Goal: Complete application form

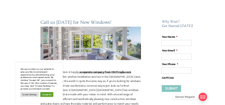
scroll to position [72, 0]
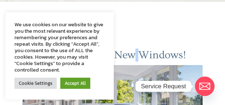
drag, startPoint x: 135, startPoint y: 51, endPoint x: 139, endPoint y: 42, distance: 10.0
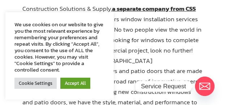
scroll to position [253, 0]
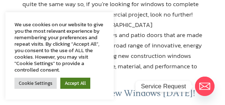
click at [68, 82] on link "Accept All" at bounding box center [75, 83] width 30 height 11
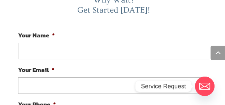
scroll to position [1480, 0]
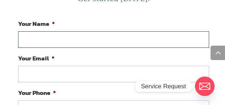
click at [72, 45] on input "Your Name *" at bounding box center [113, 39] width 191 height 17
type input "[PERSON_NAME]"
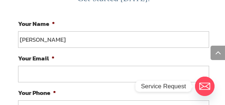
click at [61, 74] on input "Your Email *" at bounding box center [113, 74] width 191 height 17
paste input "[EMAIL_ADDRESS][DOMAIN_NAME]"
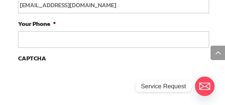
scroll to position [1552, 0]
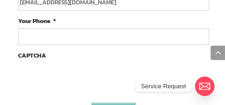
type input "[EMAIL_ADDRESS][DOMAIN_NAME]"
type input "(___) ___-____"
click at [52, 39] on input "(___) ___-____" at bounding box center [113, 37] width 191 height 17
click at [50, 41] on input "(___) ___-____" at bounding box center [113, 37] width 191 height 17
paste input "803) 349-6415"
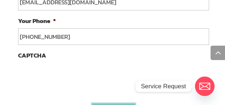
type input "[PHONE_NUMBER]"
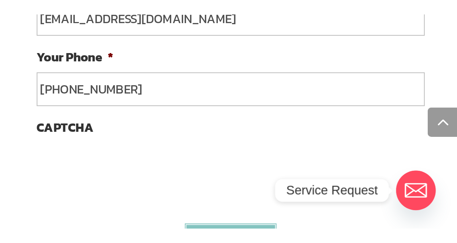
scroll to position [932, 0]
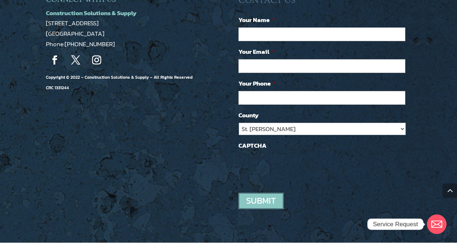
click at [276, 23] on div at bounding box center [228, 121] width 457 height 243
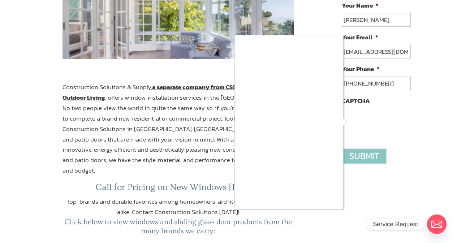
click at [348, 120] on div at bounding box center [228, 121] width 457 height 243
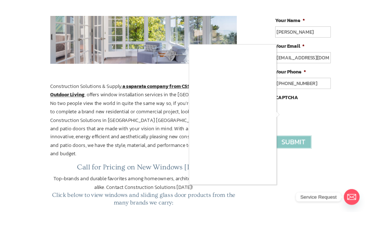
scroll to position [152, 0]
